Goal: Task Accomplishment & Management: Use online tool/utility

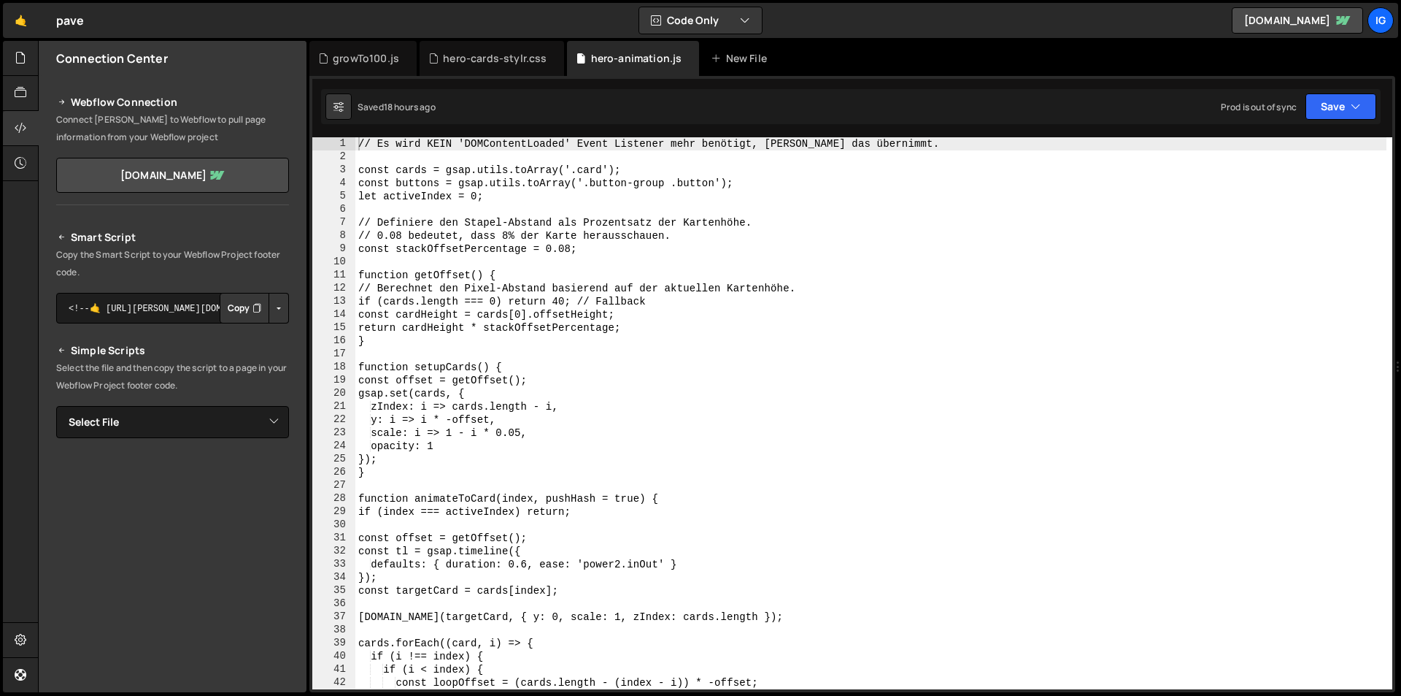
scroll to position [1621, 0]
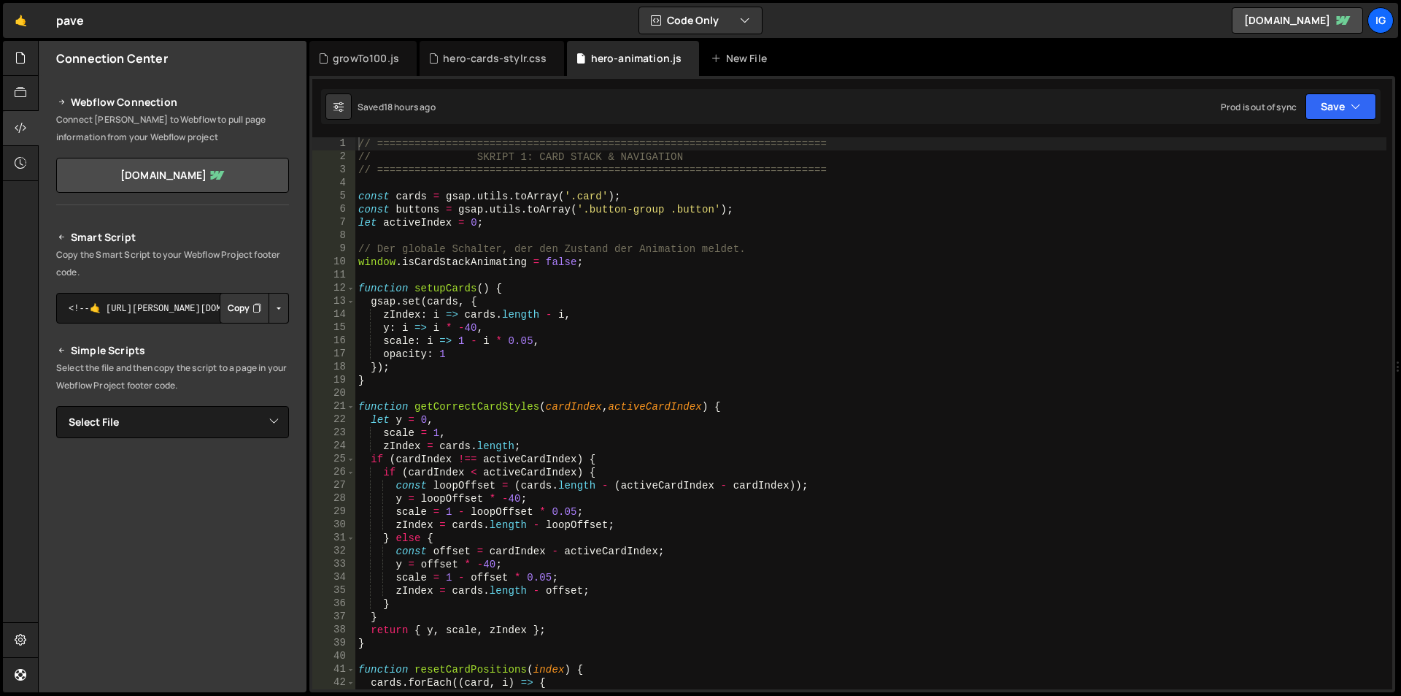
scroll to position [1621, 0]
click at [351, 45] on div "growTo100.js" at bounding box center [362, 58] width 107 height 35
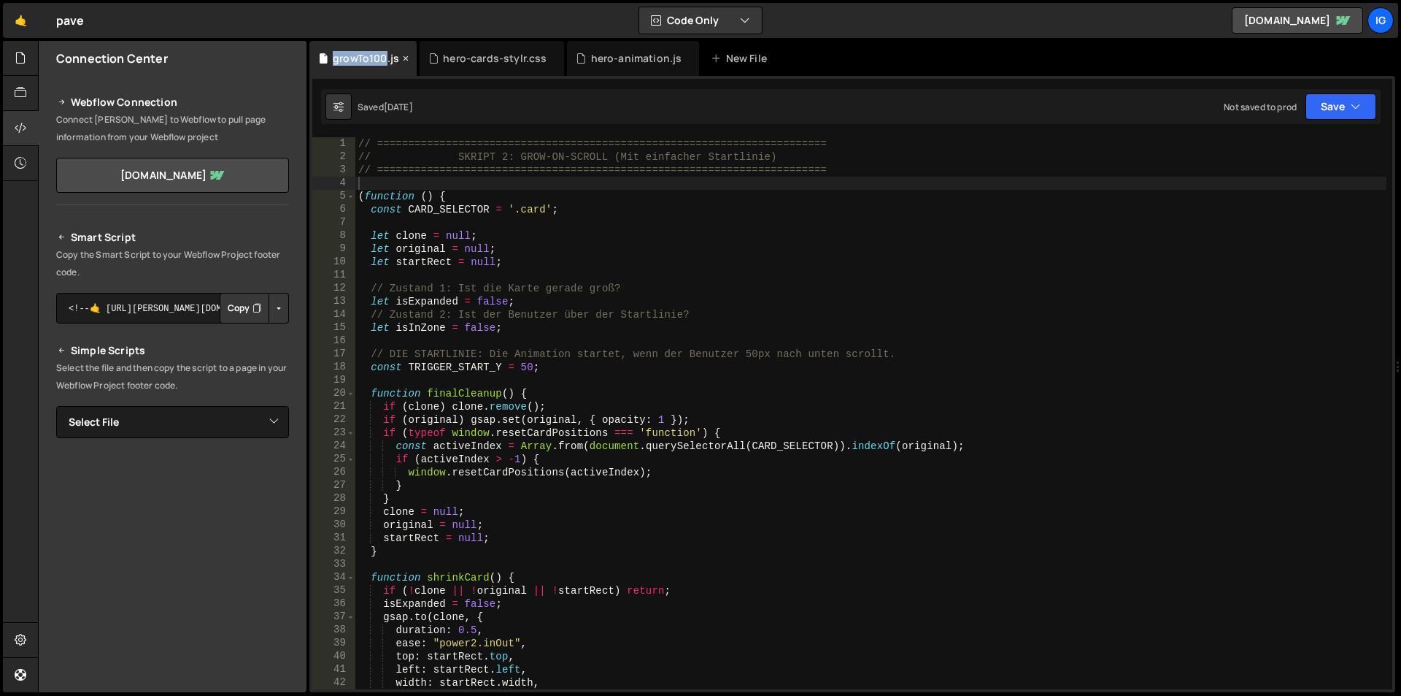
click at [351, 45] on div "growTo100.js" at bounding box center [362, 58] width 107 height 35
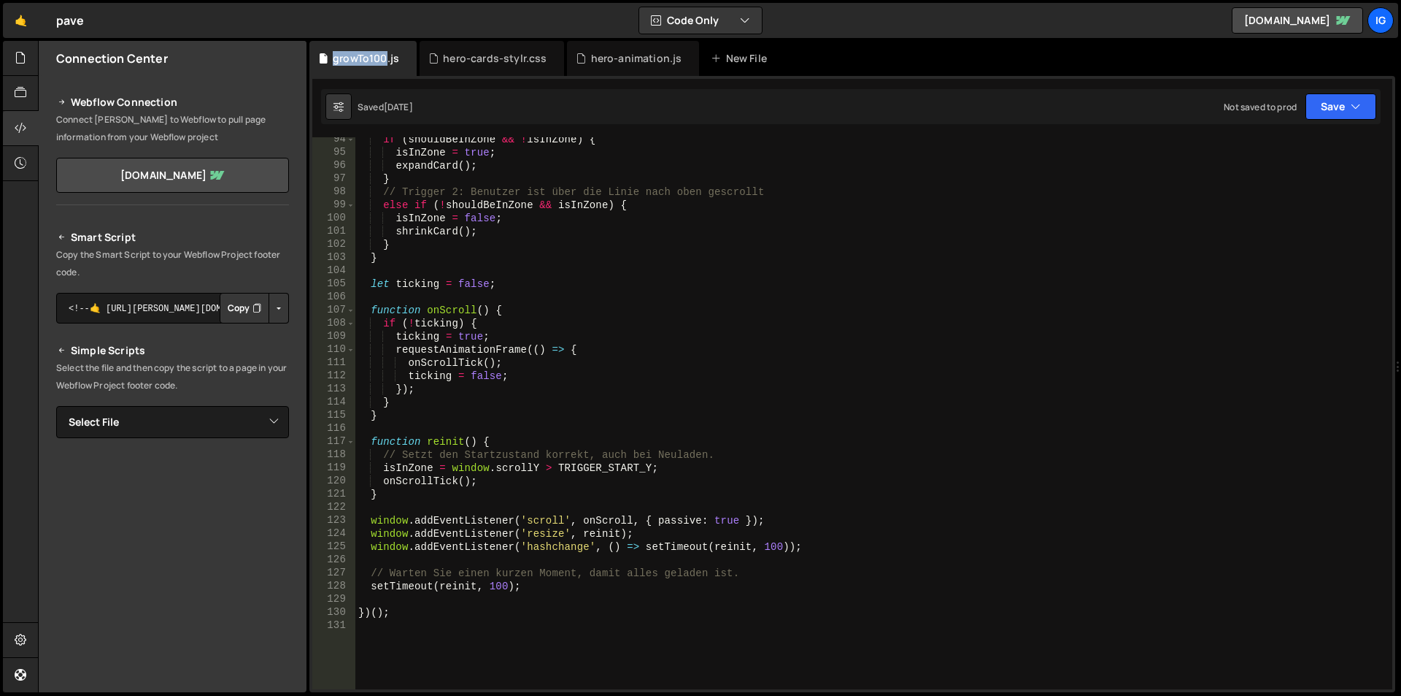
scroll to position [1270, 0]
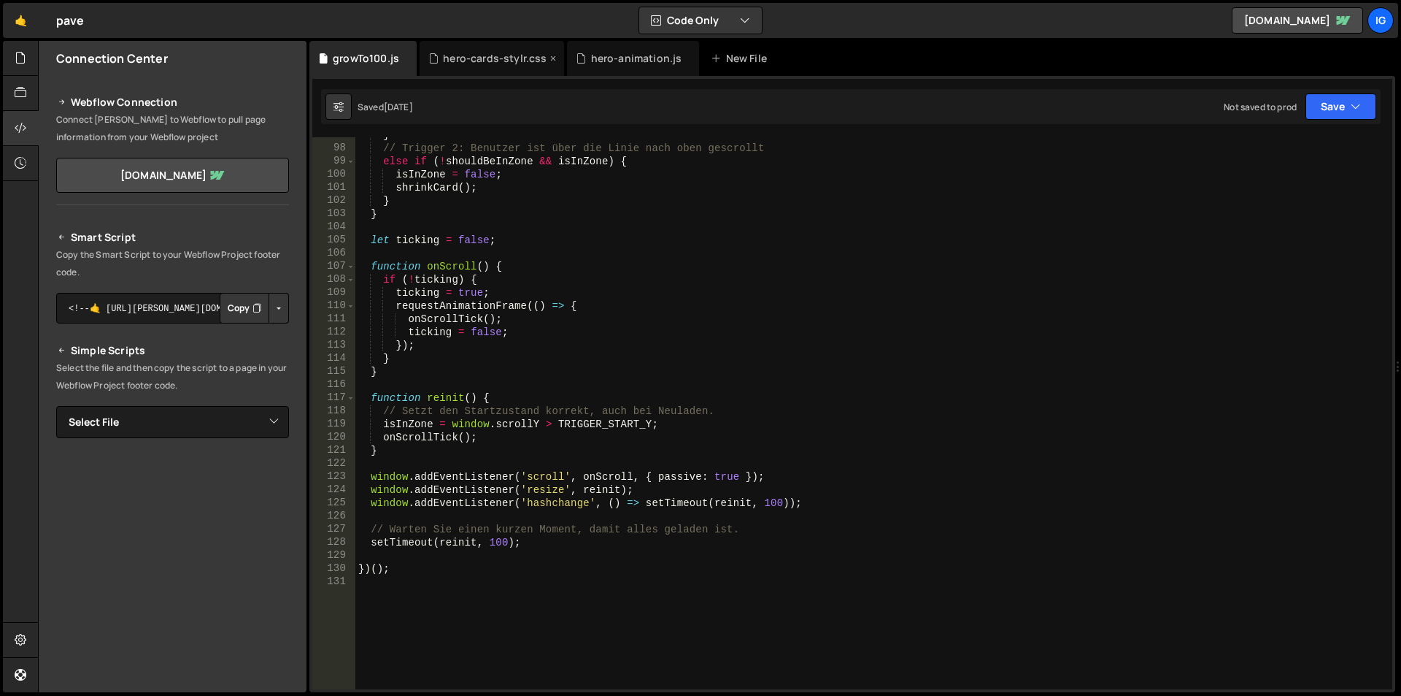
click at [469, 47] on div "hero-cards-stylr.css" at bounding box center [492, 58] width 145 height 35
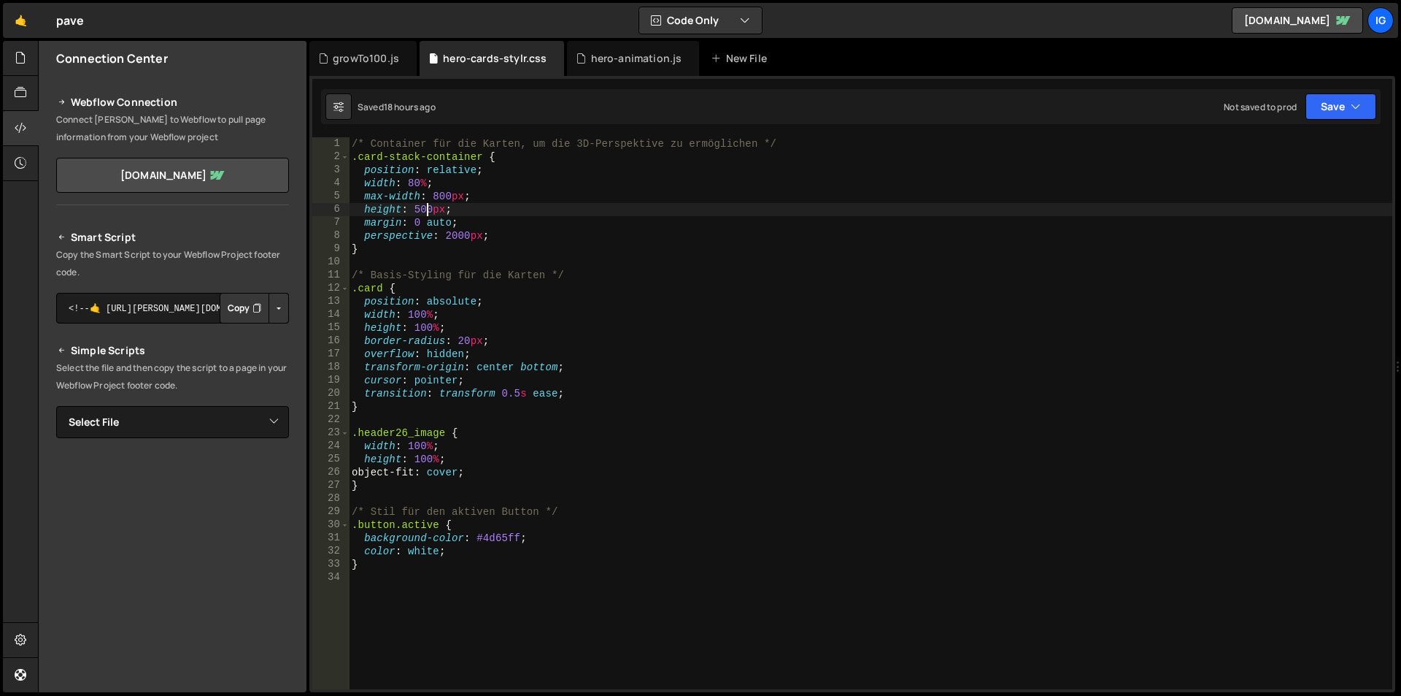
click at [427, 214] on div "/* Container für die Karten, um die 3D-Perspektive zu ermöglichen */ .card-stac…" at bounding box center [871, 426] width 1044 height 578
type textarea "height: 510px;"
click at [347, 67] on div "growTo100.js" at bounding box center [362, 58] width 107 height 35
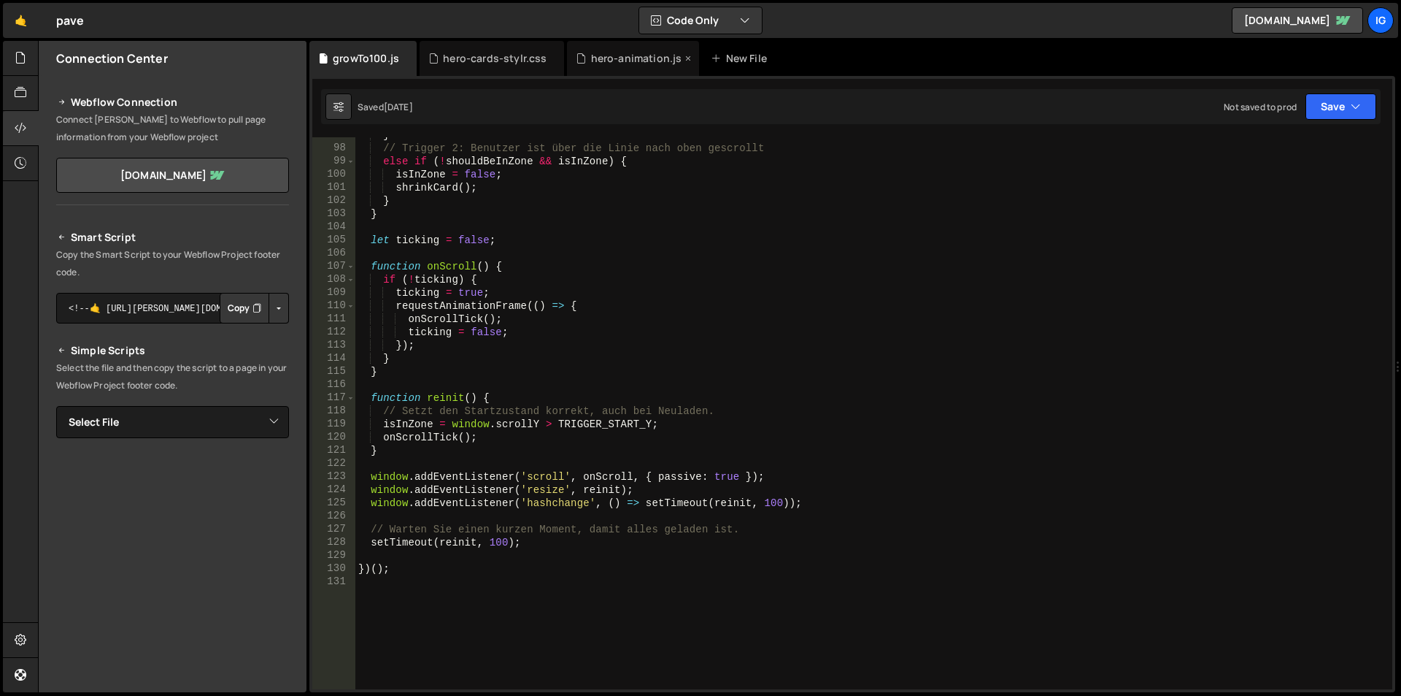
click at [601, 66] on div "hero-animation.js" at bounding box center [633, 58] width 132 height 35
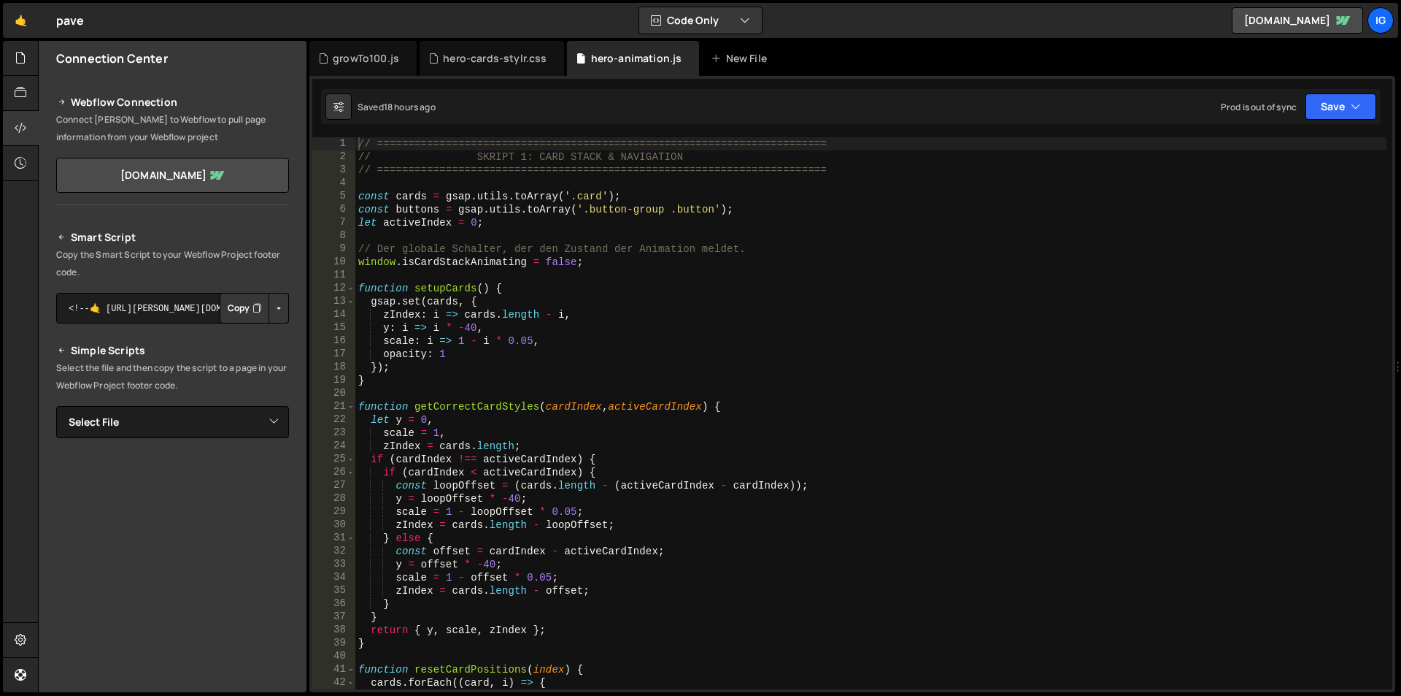
scroll to position [1621, 0]
